Goal: Task Accomplishment & Management: Manage account settings

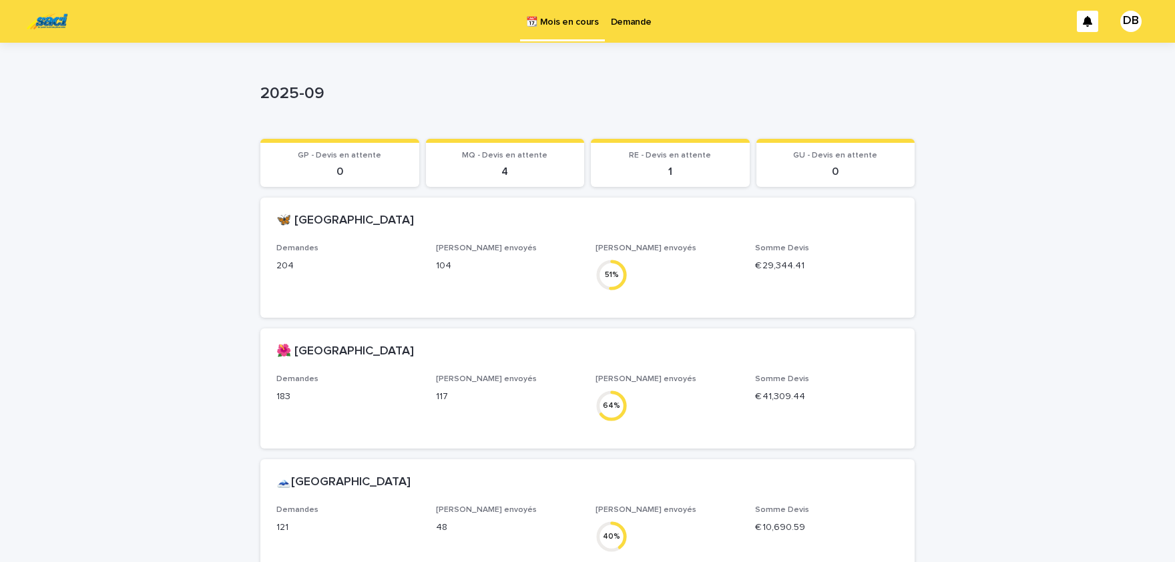
click at [629, 18] on p "Demande" at bounding box center [631, 14] width 41 height 28
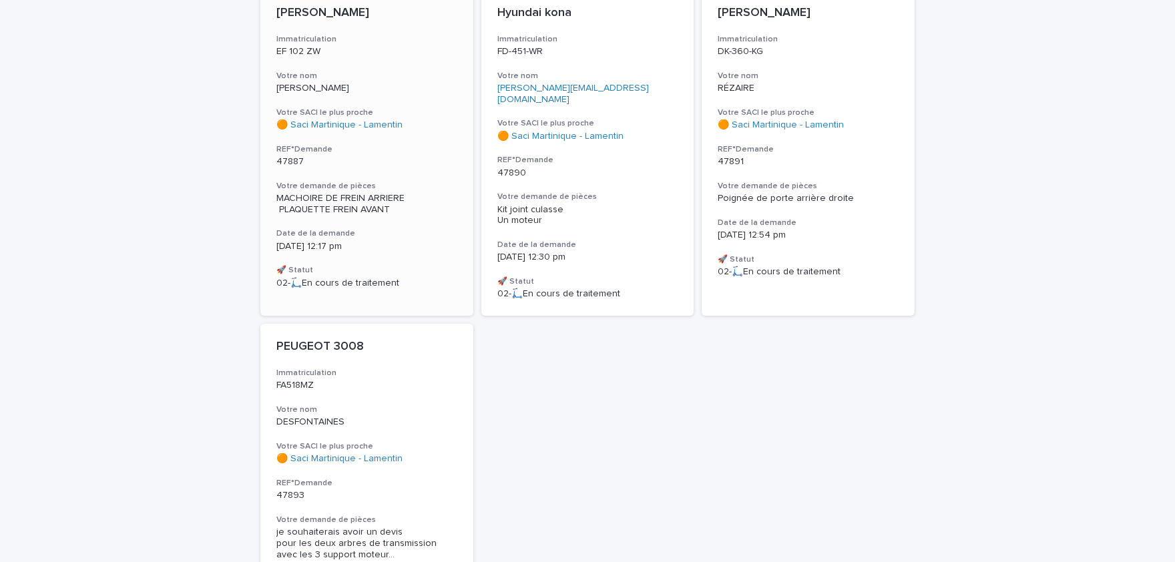
scroll to position [165, 0]
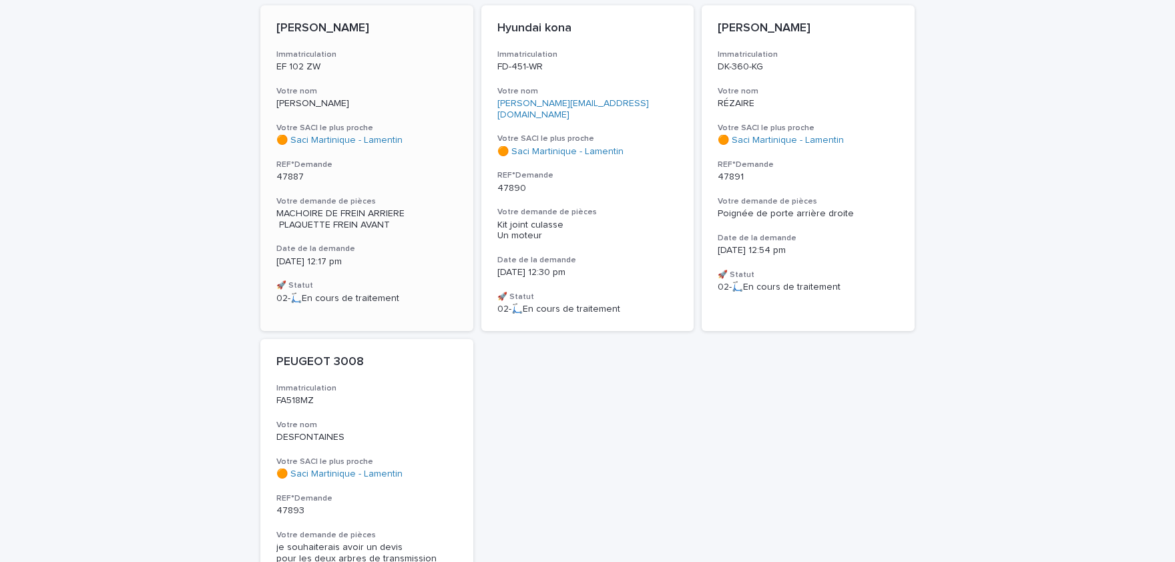
click at [421, 139] on div "🟠 Saci Martinique - Lamentin" at bounding box center [366, 140] width 181 height 11
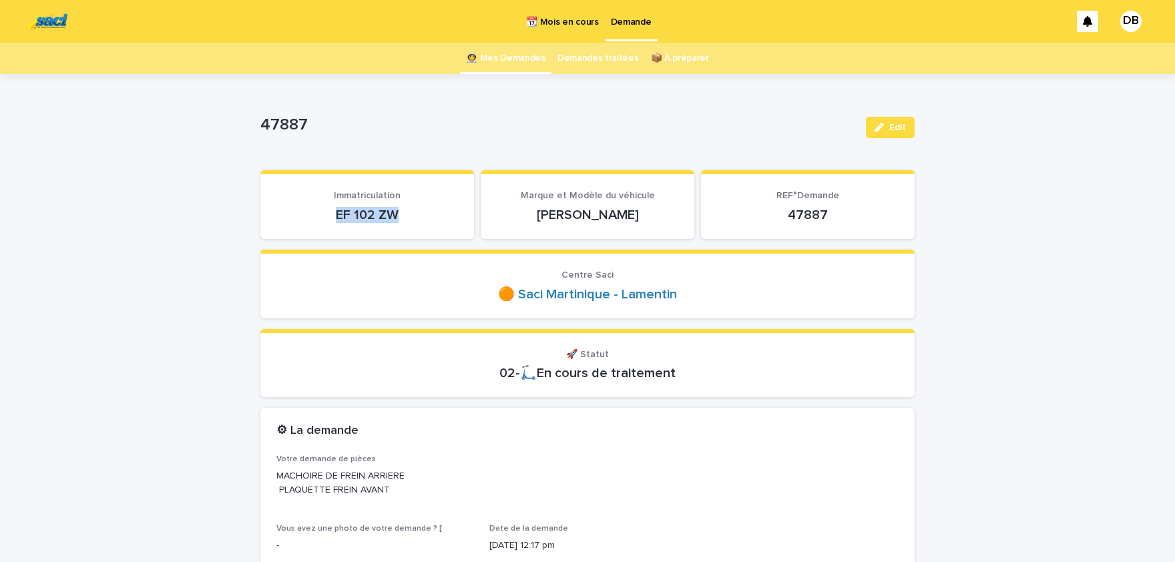
drag, startPoint x: 351, startPoint y: 211, endPoint x: 406, endPoint y: 204, distance: 55.1
click at [406, 204] on div "EF 102 ZW" at bounding box center [367, 213] width 182 height 19
copy p "EF 102 ZW"
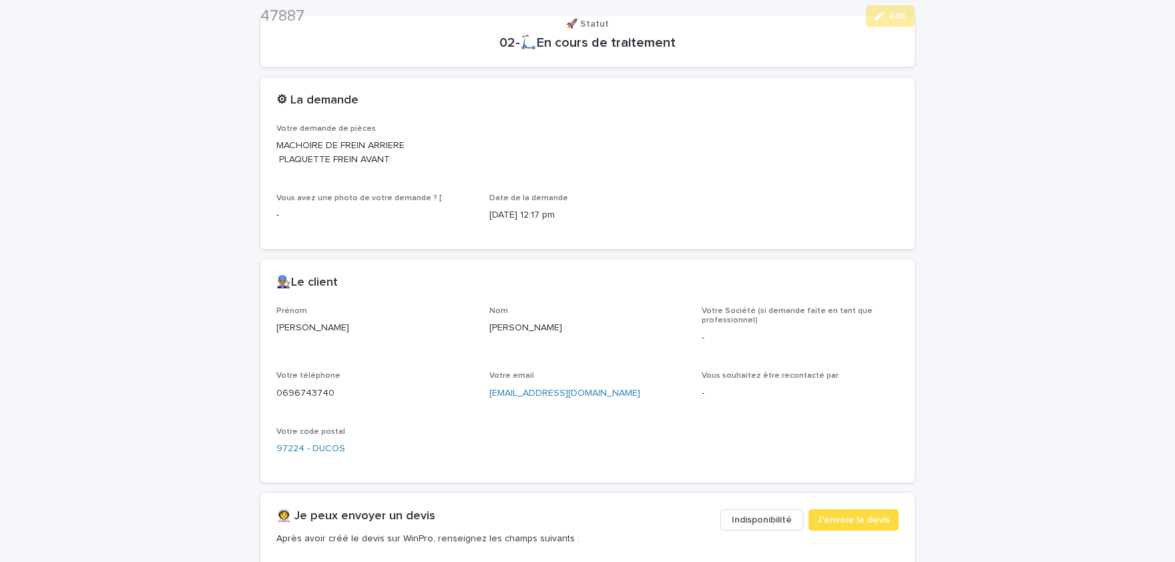
scroll to position [551, 0]
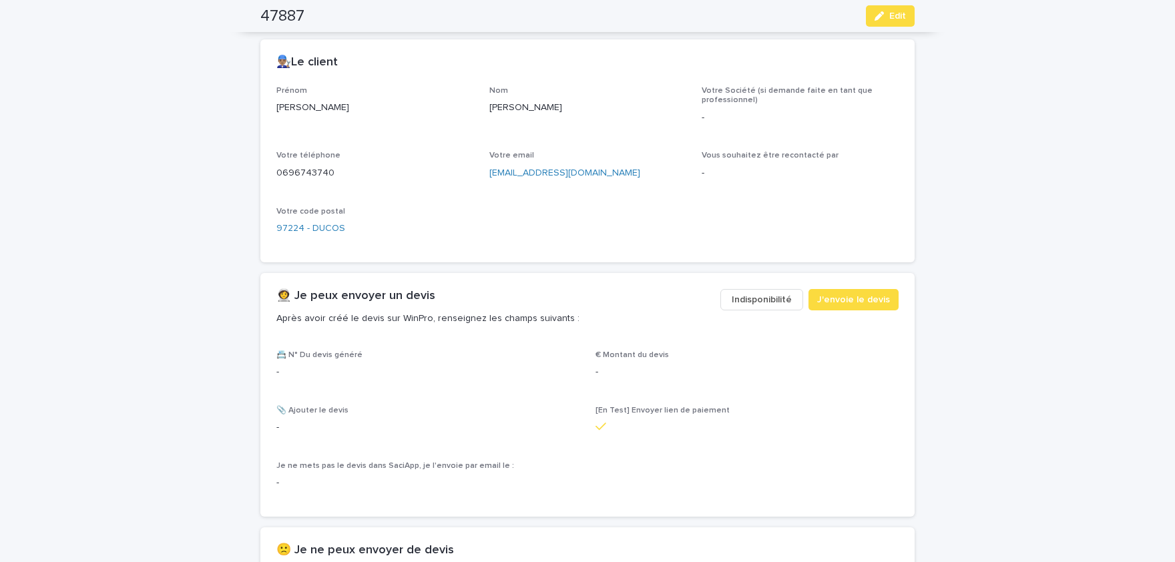
click at [288, 107] on p "[PERSON_NAME]" at bounding box center [374, 108] width 197 height 14
copy p "[PERSON_NAME]"
click at [503, 105] on p "[PERSON_NAME]" at bounding box center [587, 108] width 197 height 14
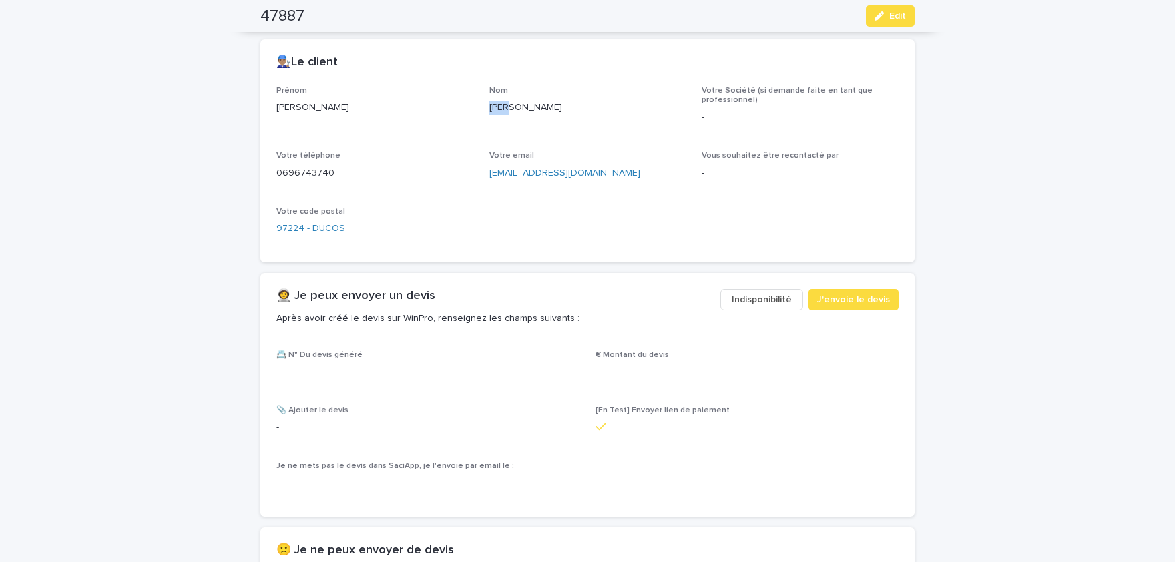
copy p "[PERSON_NAME]"
click at [316, 165] on div "0696743740" at bounding box center [374, 172] width 197 height 17
copy p "0696743740"
click at [894, 5] on div "47887 Edit" at bounding box center [587, 16] width 654 height 32
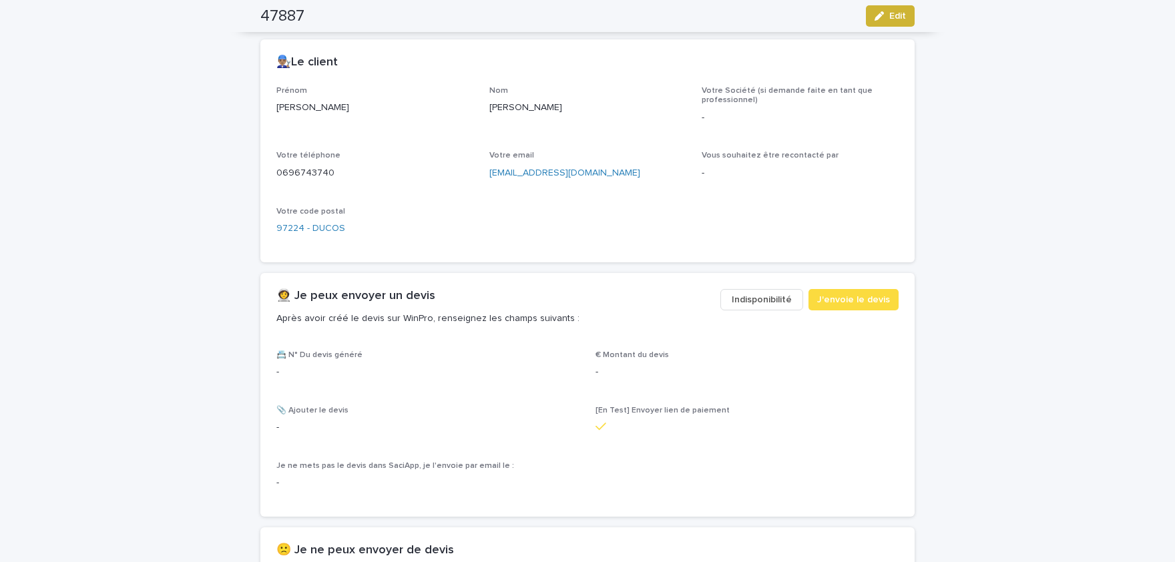
click at [893, 8] on button "Edit" at bounding box center [890, 15] width 49 height 21
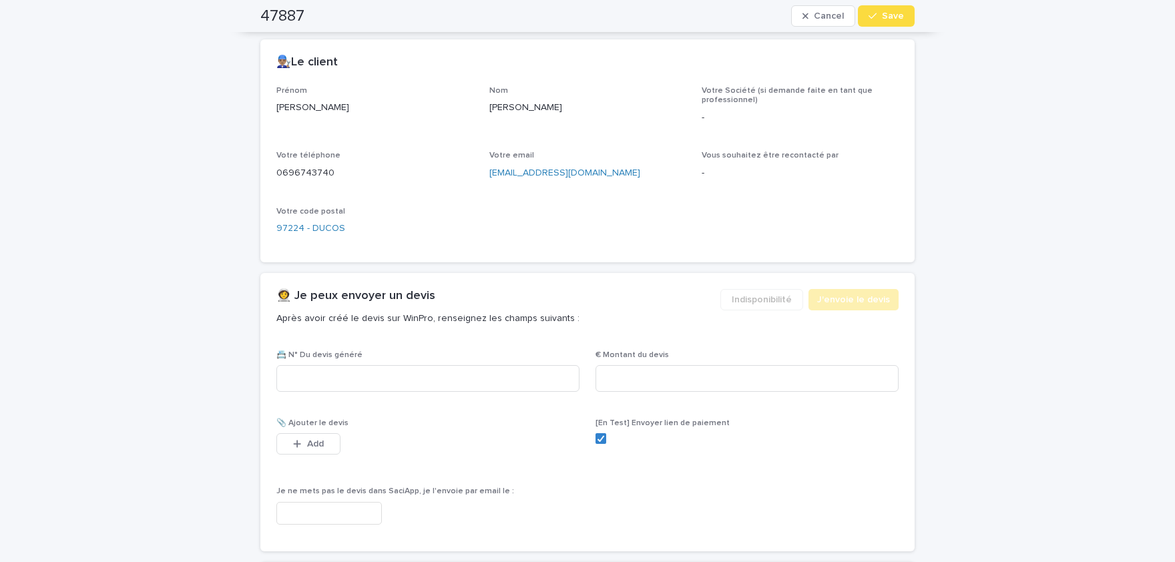
scroll to position [812, 0]
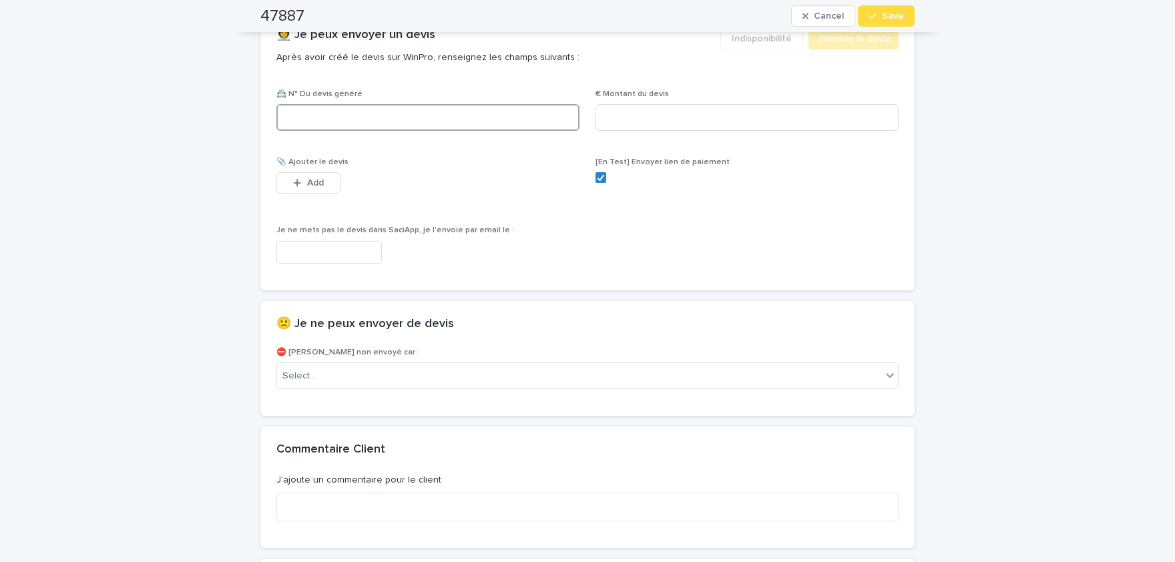
click at [441, 115] on input at bounding box center [427, 117] width 303 height 27
paste input "********"
type input "********"
click at [716, 121] on input at bounding box center [746, 117] width 303 height 27
paste input "****"
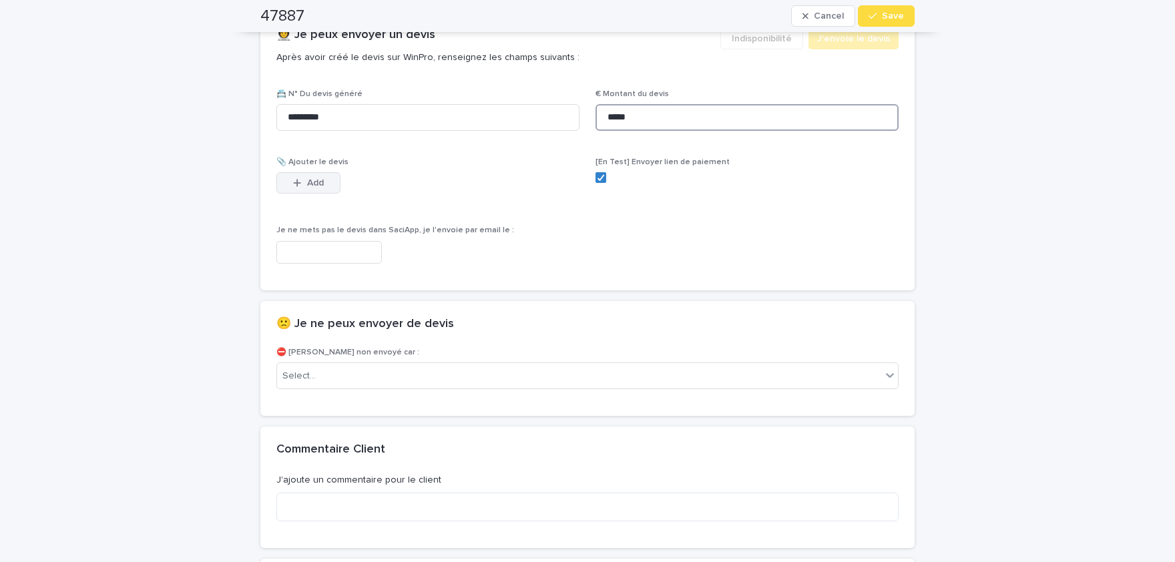
type input "*****"
click at [330, 176] on button "Add" at bounding box center [308, 182] width 64 height 21
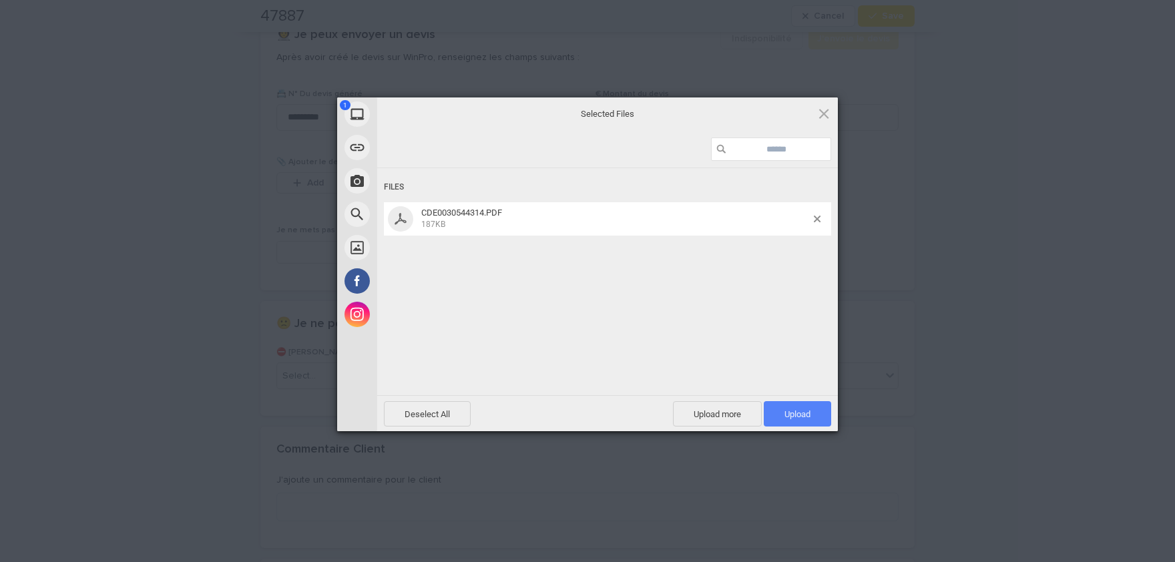
click at [798, 405] on span "Upload 1" at bounding box center [797, 413] width 67 height 25
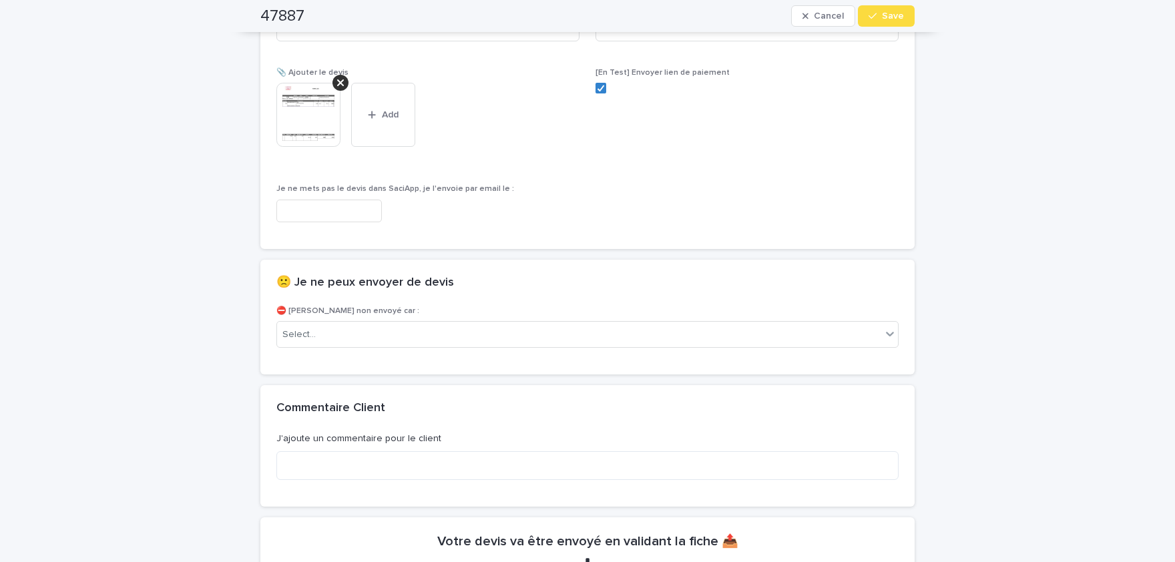
scroll to position [864, 0]
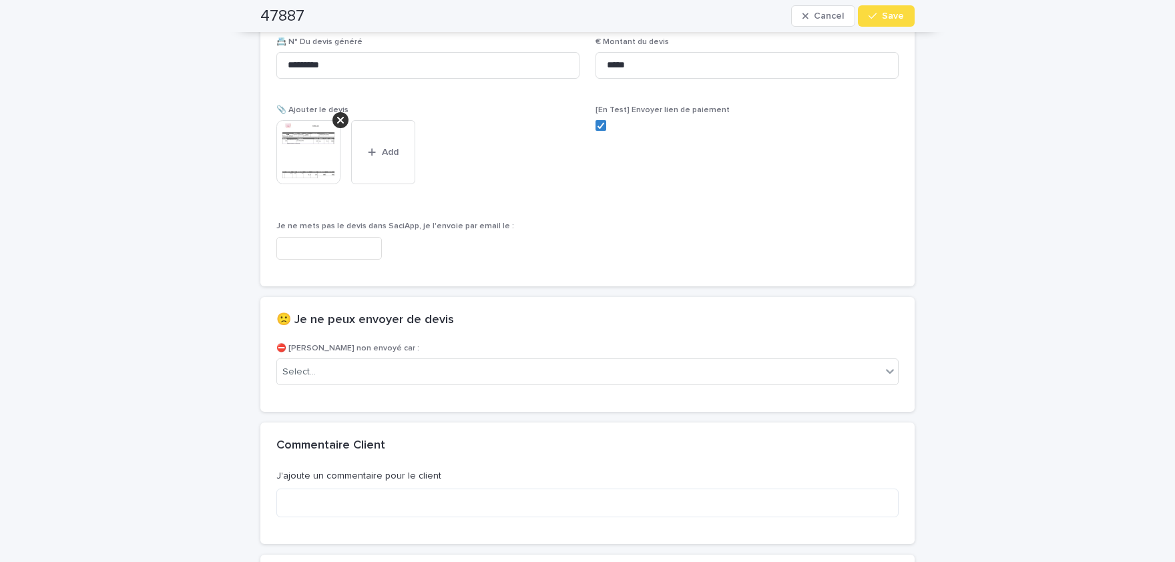
click at [316, 156] on img at bounding box center [308, 152] width 64 height 64
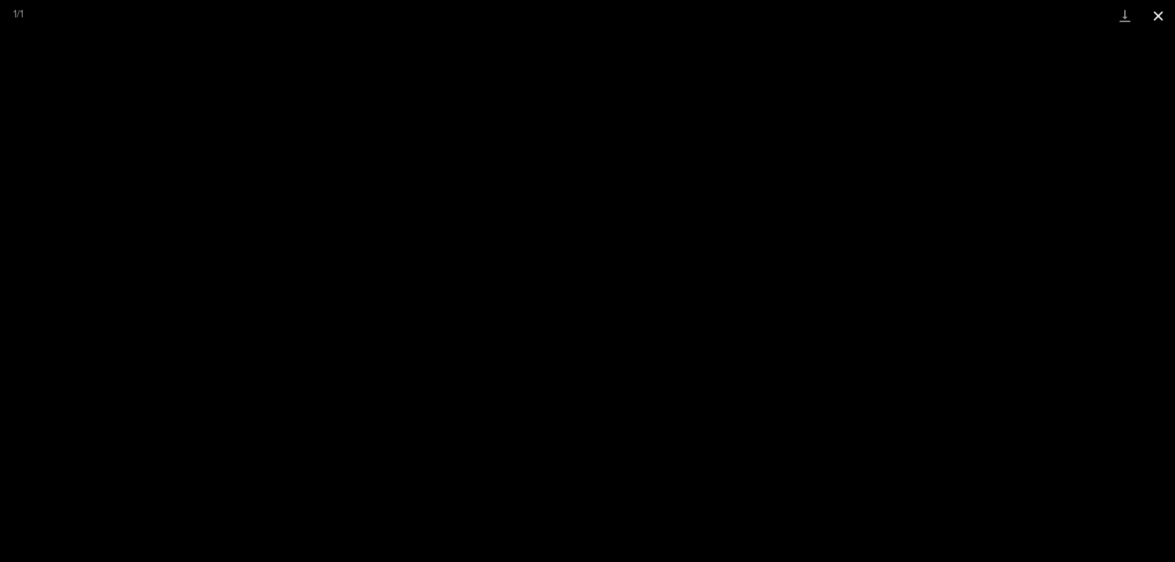
click at [1168, 19] on button "Close gallery" at bounding box center [1157, 15] width 33 height 31
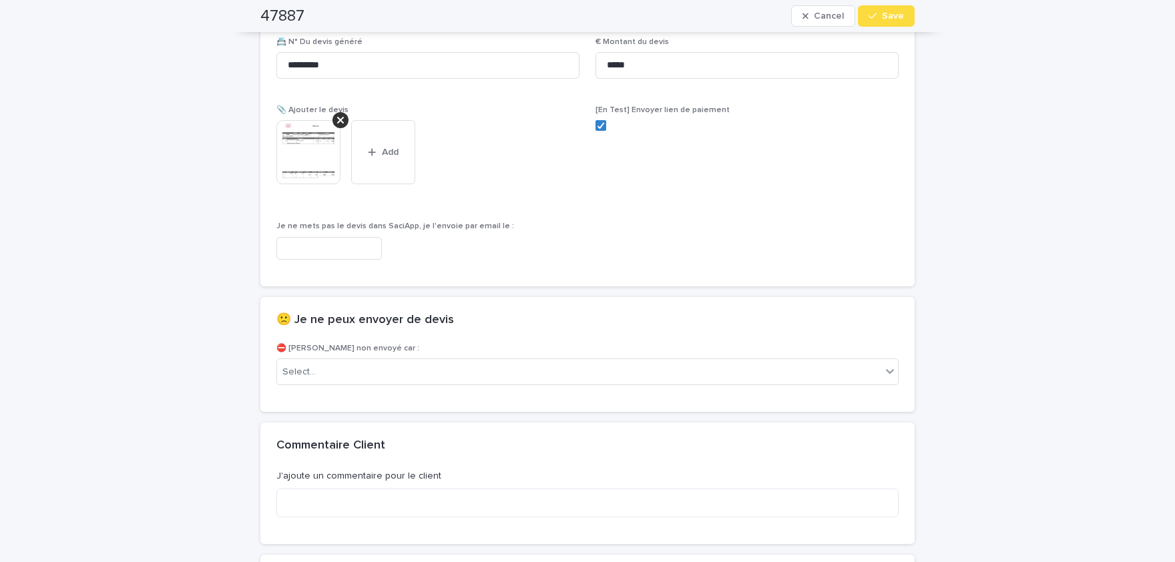
click at [890, 14] on span "Save" at bounding box center [893, 15] width 22 height 9
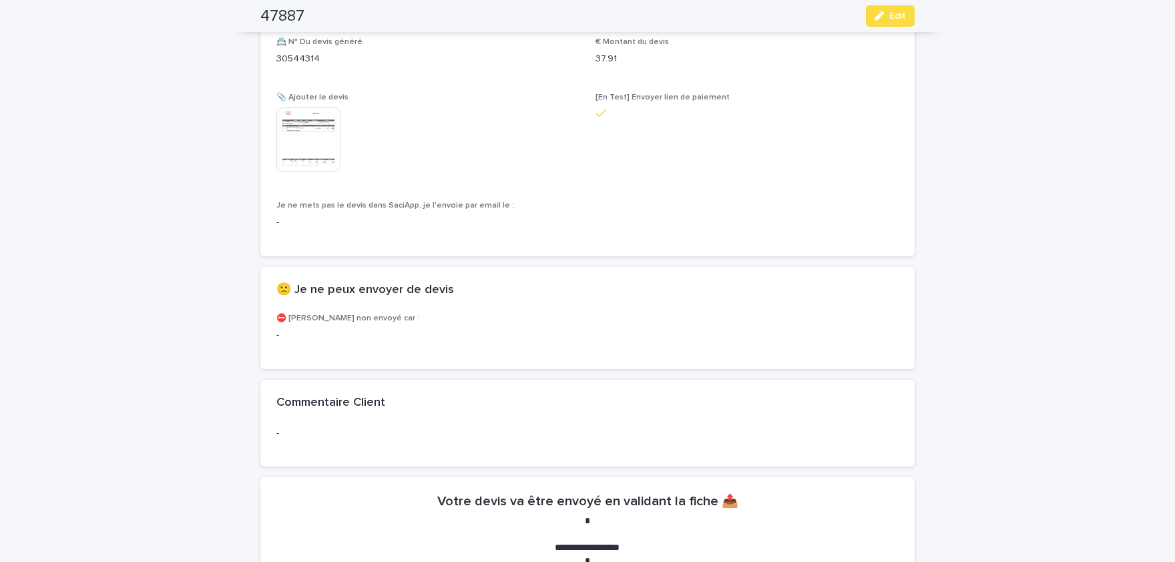
scroll to position [826, 0]
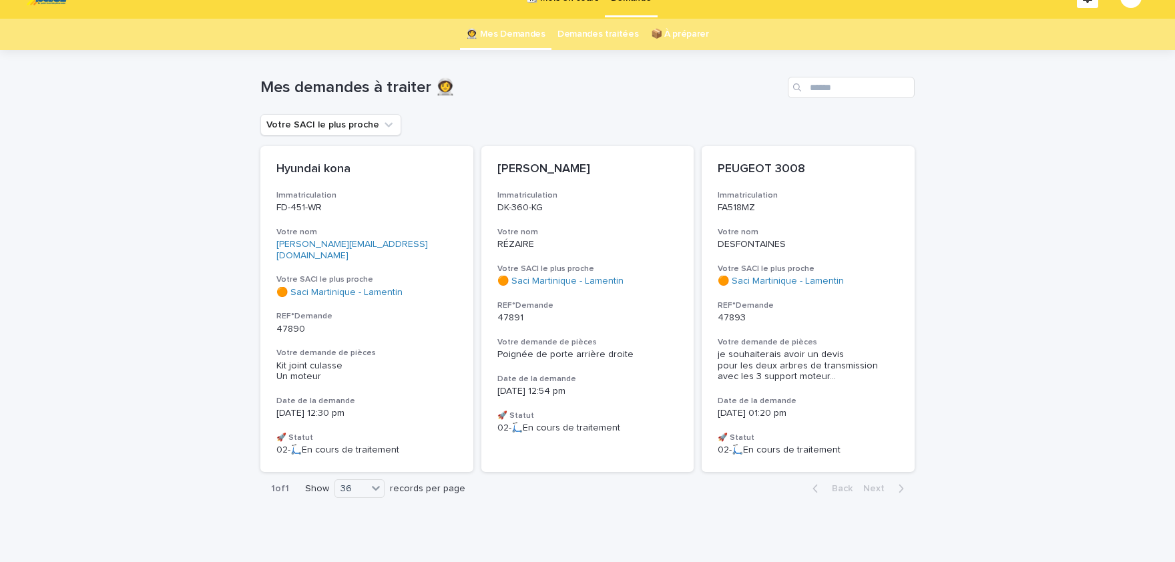
scroll to position [33, 0]
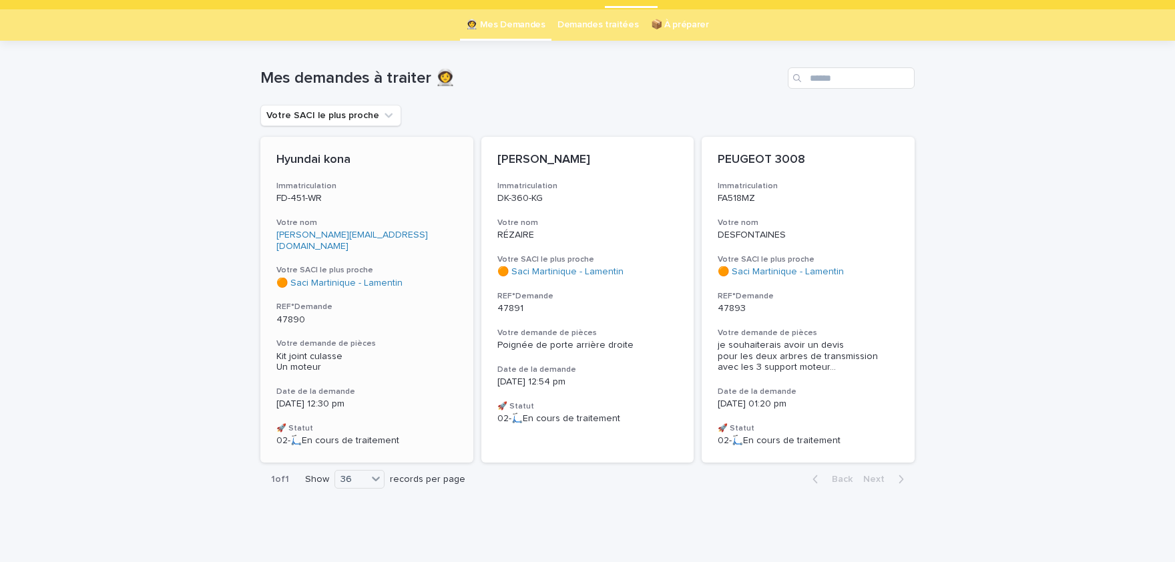
click at [322, 187] on h3 "Immatriculation" at bounding box center [366, 186] width 181 height 11
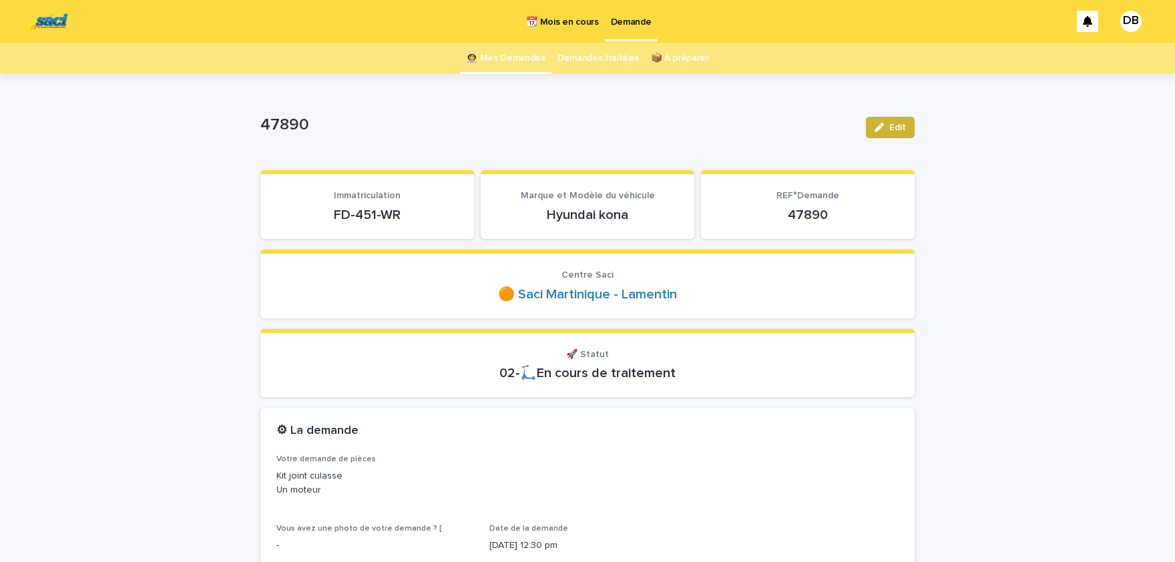
click at [885, 121] on button "Edit" at bounding box center [890, 127] width 49 height 21
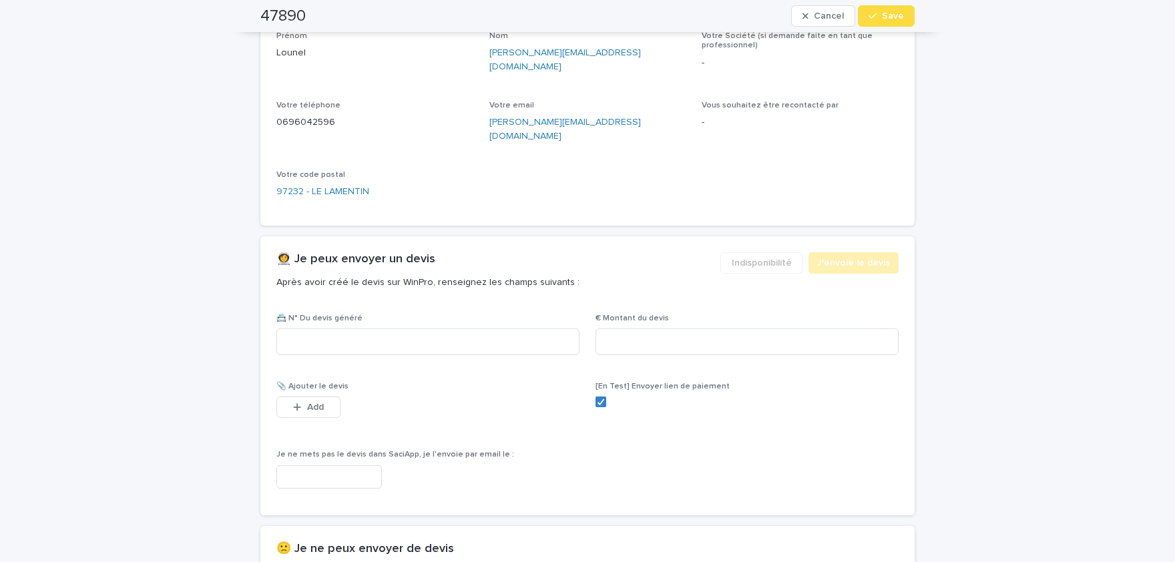
click at [312, 401] on div "Add" at bounding box center [308, 409] width 64 height 27
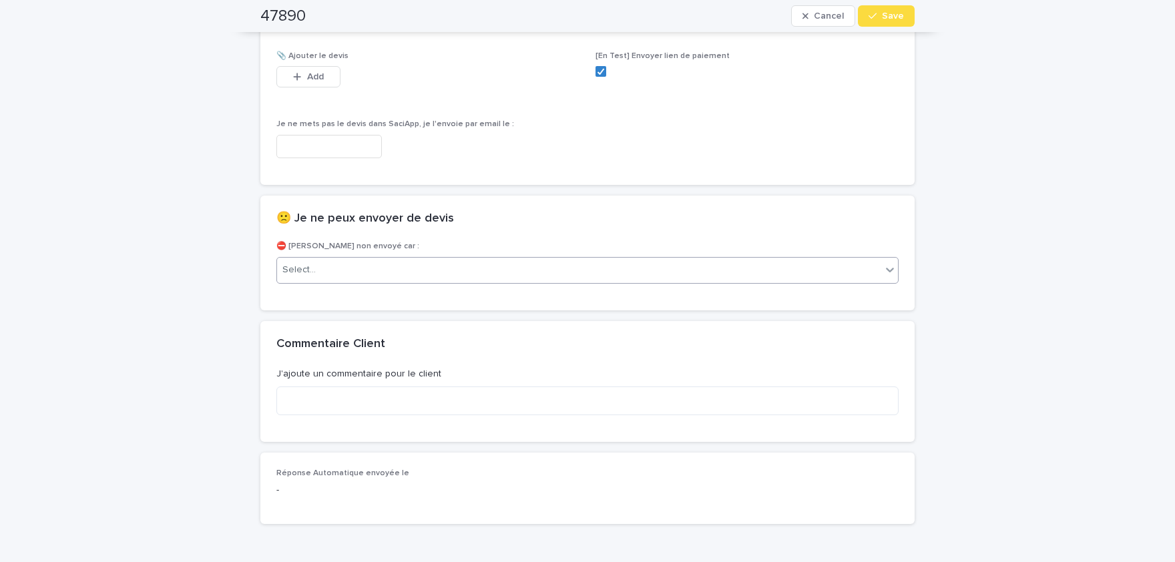
click at [483, 259] on div "Select..." at bounding box center [579, 270] width 604 height 22
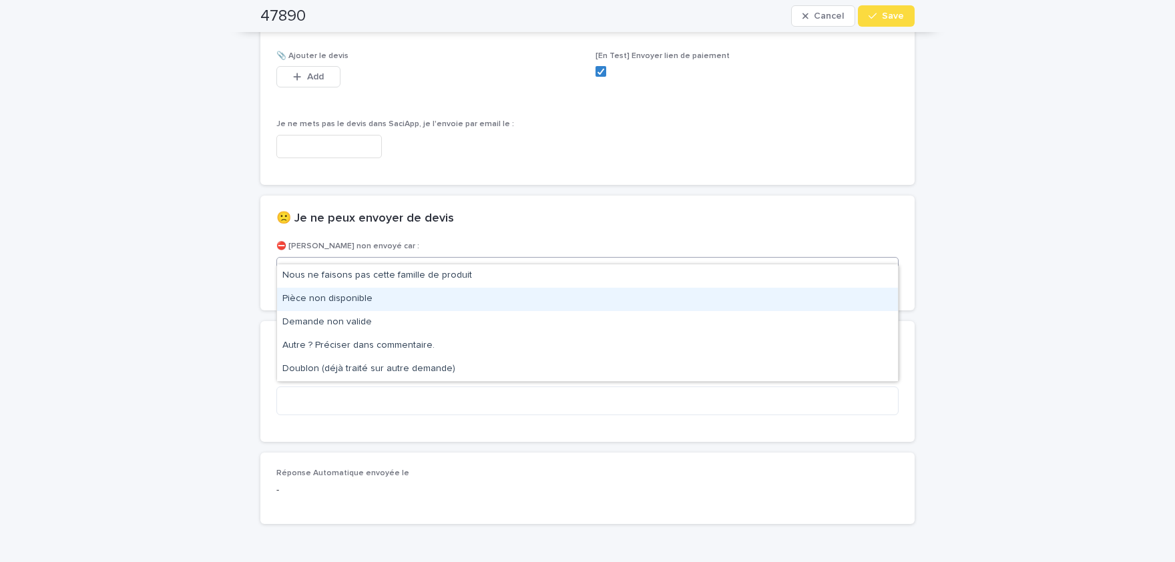
click at [395, 300] on div "Pièce non disponible" at bounding box center [587, 299] width 621 height 23
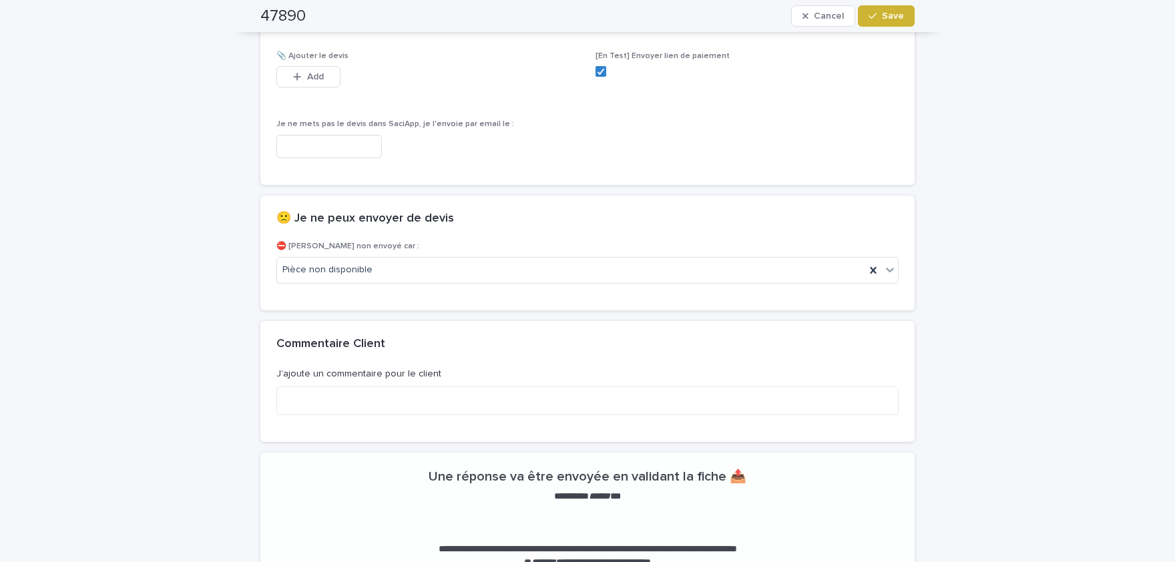
click at [896, 7] on button "Save" at bounding box center [886, 15] width 57 height 21
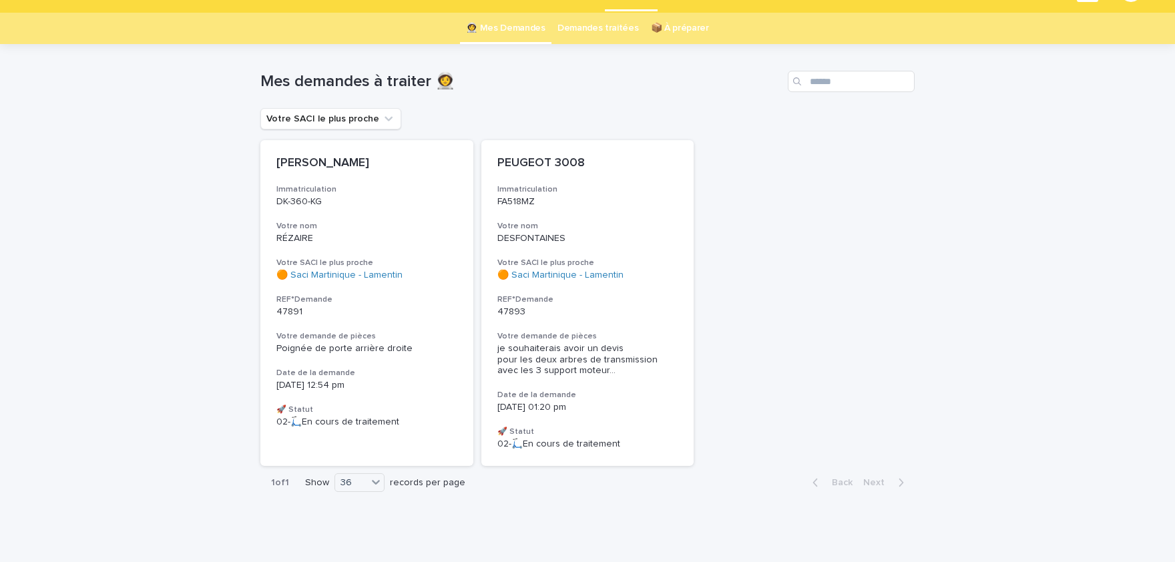
scroll to position [33, 0]
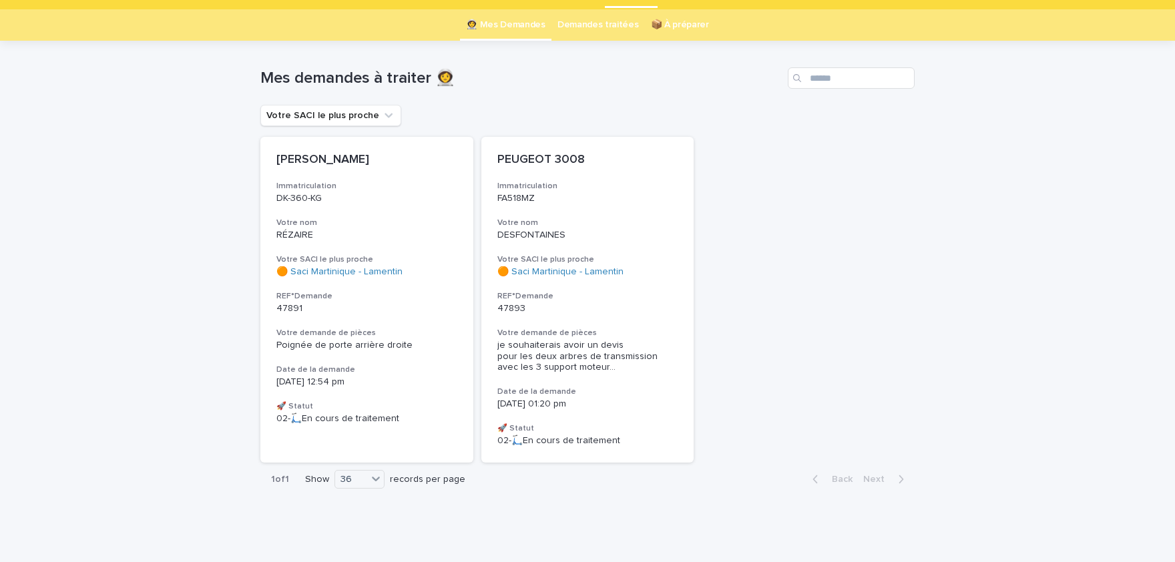
click at [611, 356] on span "je souhaiterais avoir un devis pour les deux arbres de transmission avec les 3 …" at bounding box center [587, 356] width 181 height 33
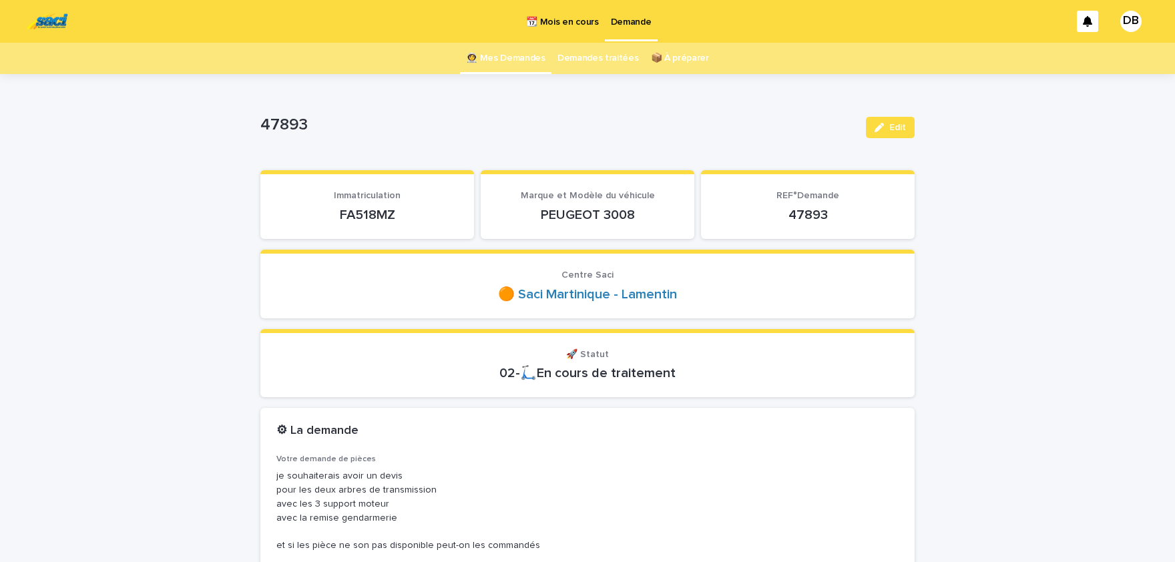
click at [366, 216] on p "FA518MZ" at bounding box center [367, 215] width 182 height 16
copy p "FA518MZ"
